Goal: Task Accomplishment & Management: Use online tool/utility

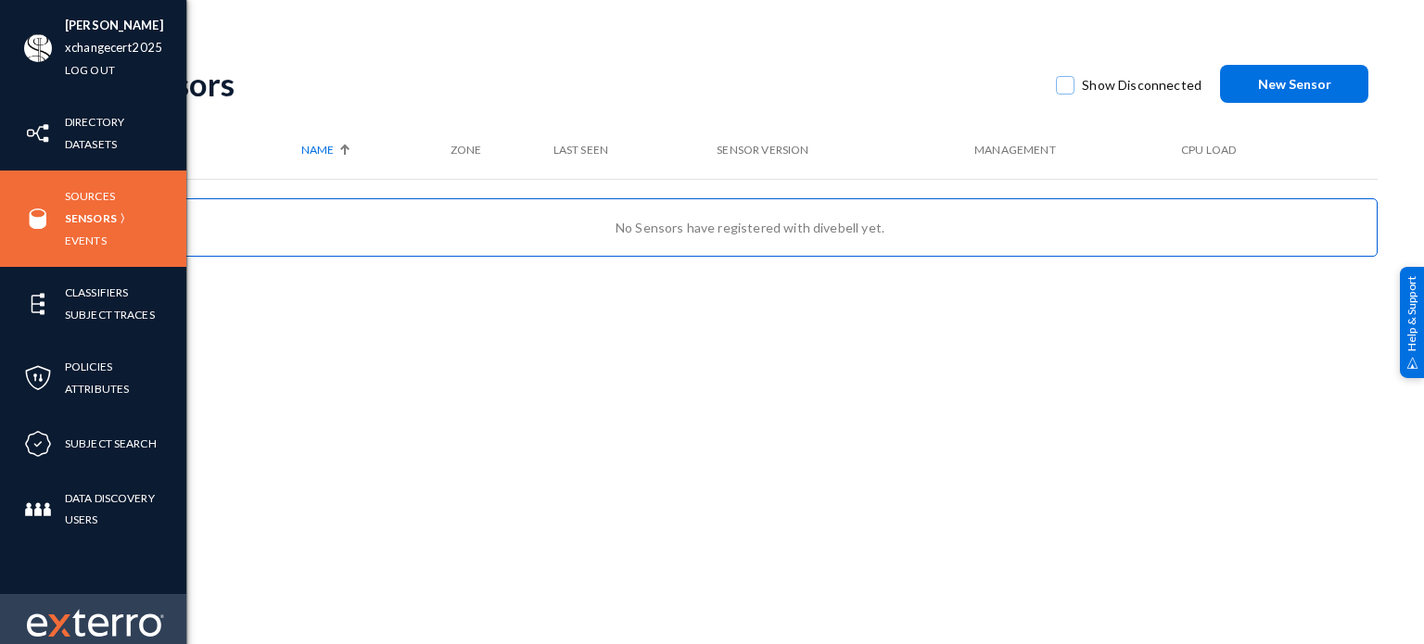
click at [79, 611] on img at bounding box center [95, 623] width 137 height 28
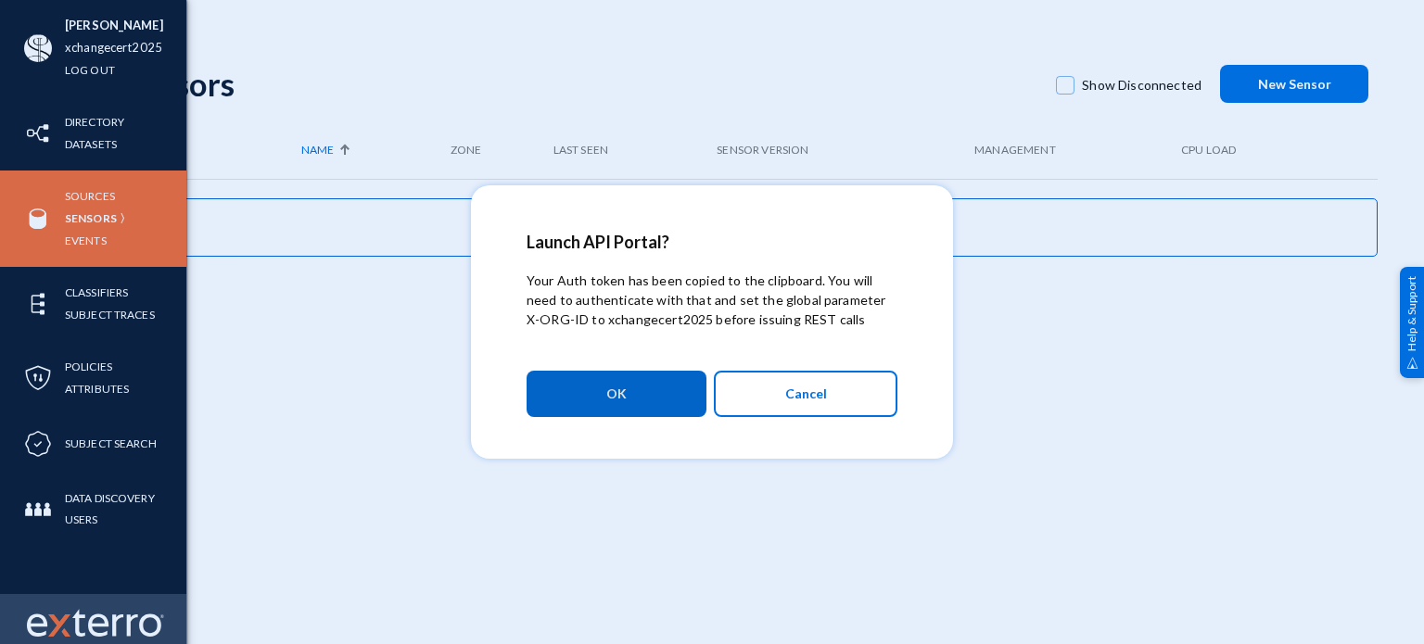
click at [100, 618] on div at bounding box center [712, 322] width 1424 height 644
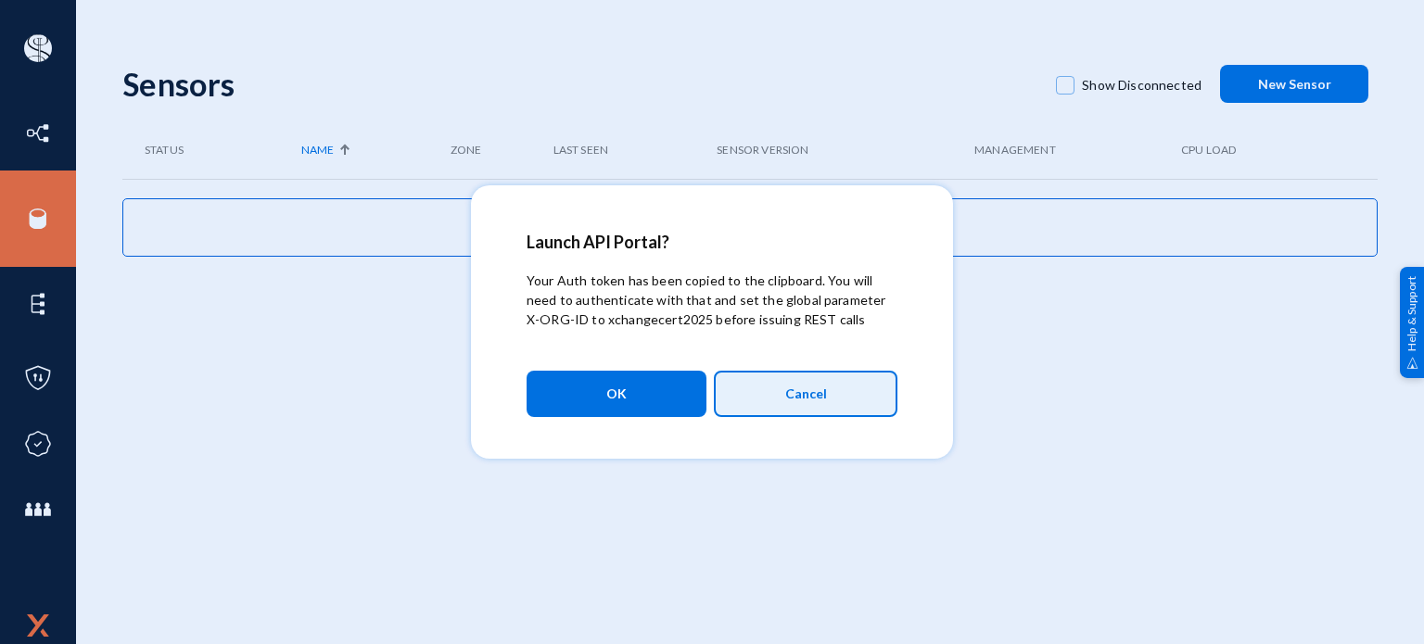
click at [820, 381] on span "Cancel" at bounding box center [806, 394] width 42 height 32
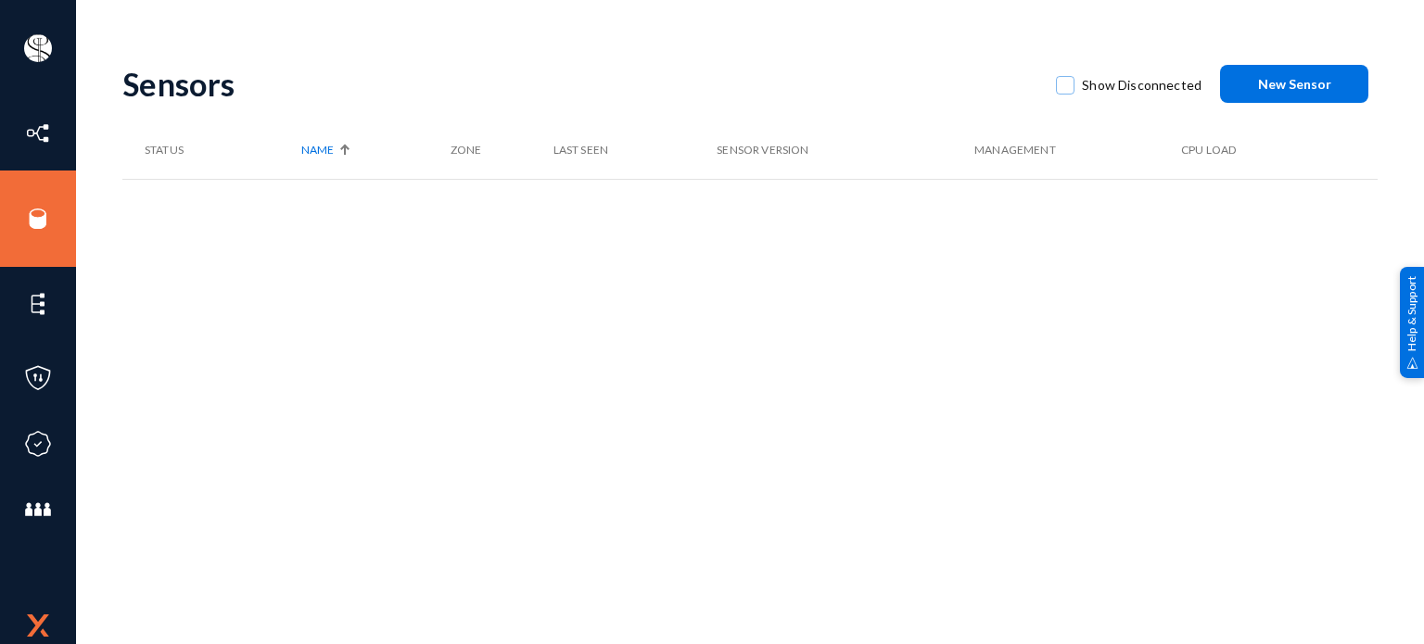
click at [49, 617] on img at bounding box center [38, 626] width 22 height 22
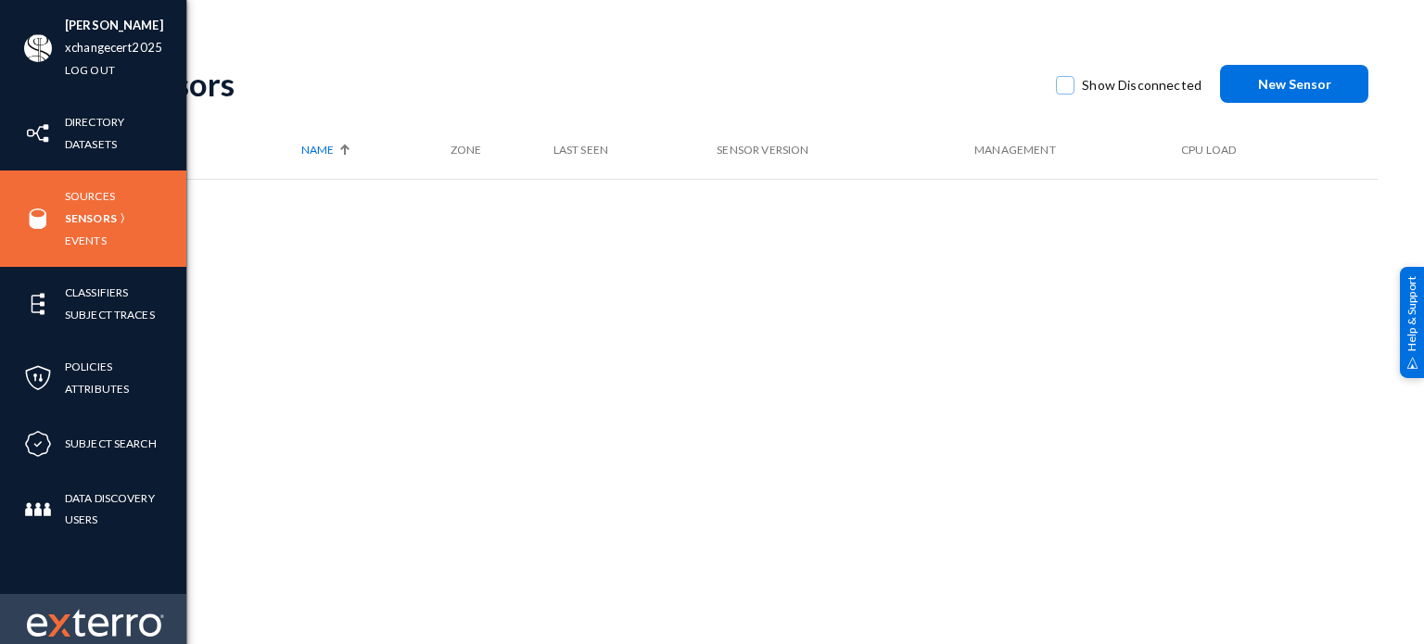
click at [87, 622] on img at bounding box center [95, 623] width 137 height 28
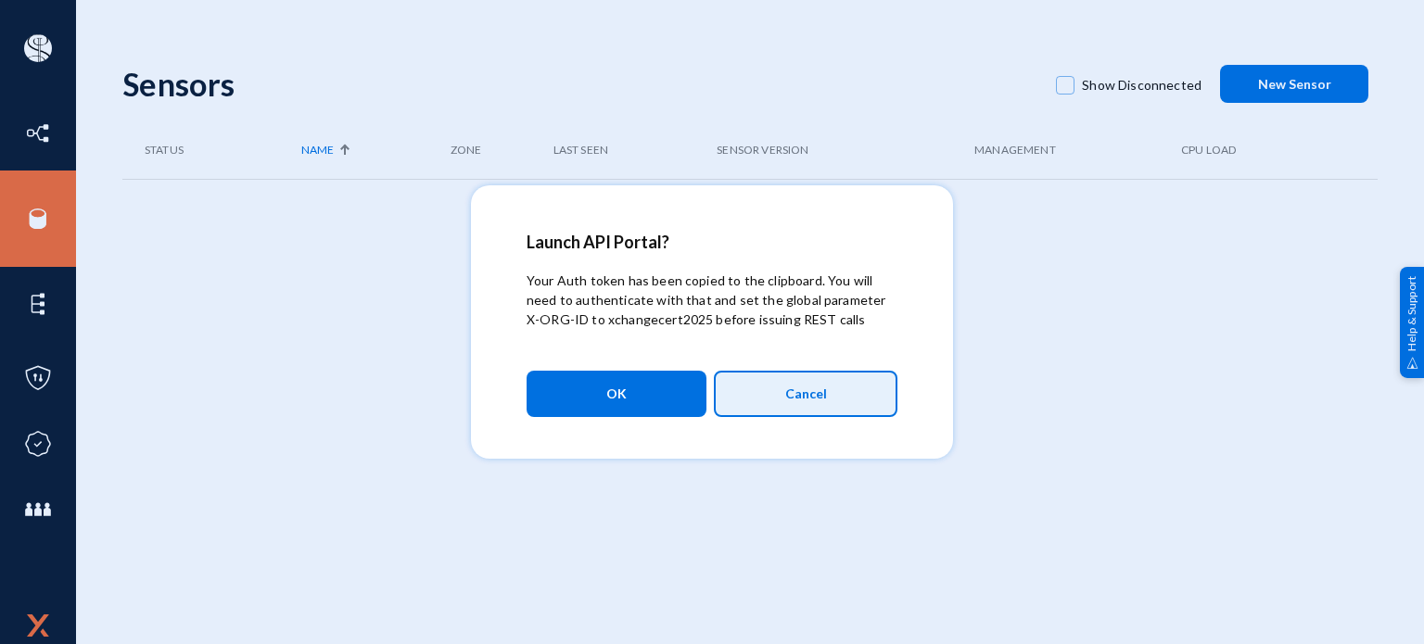
click at [791, 388] on span "Cancel" at bounding box center [806, 394] width 42 height 32
